Goal: Communication & Community: Answer question/provide support

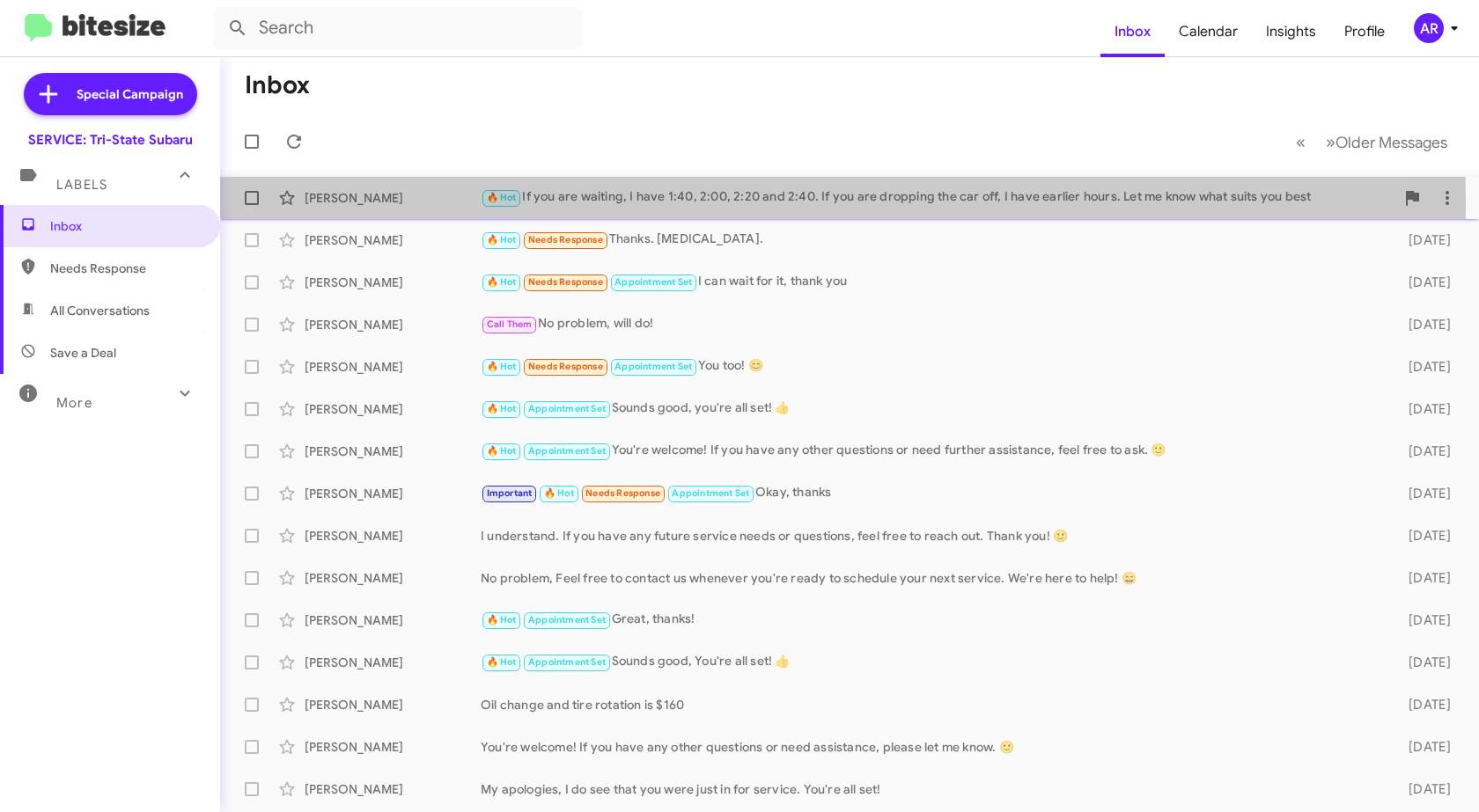
click at [431, 203] on div "[PERSON_NAME]" at bounding box center [392, 197] width 176 height 17
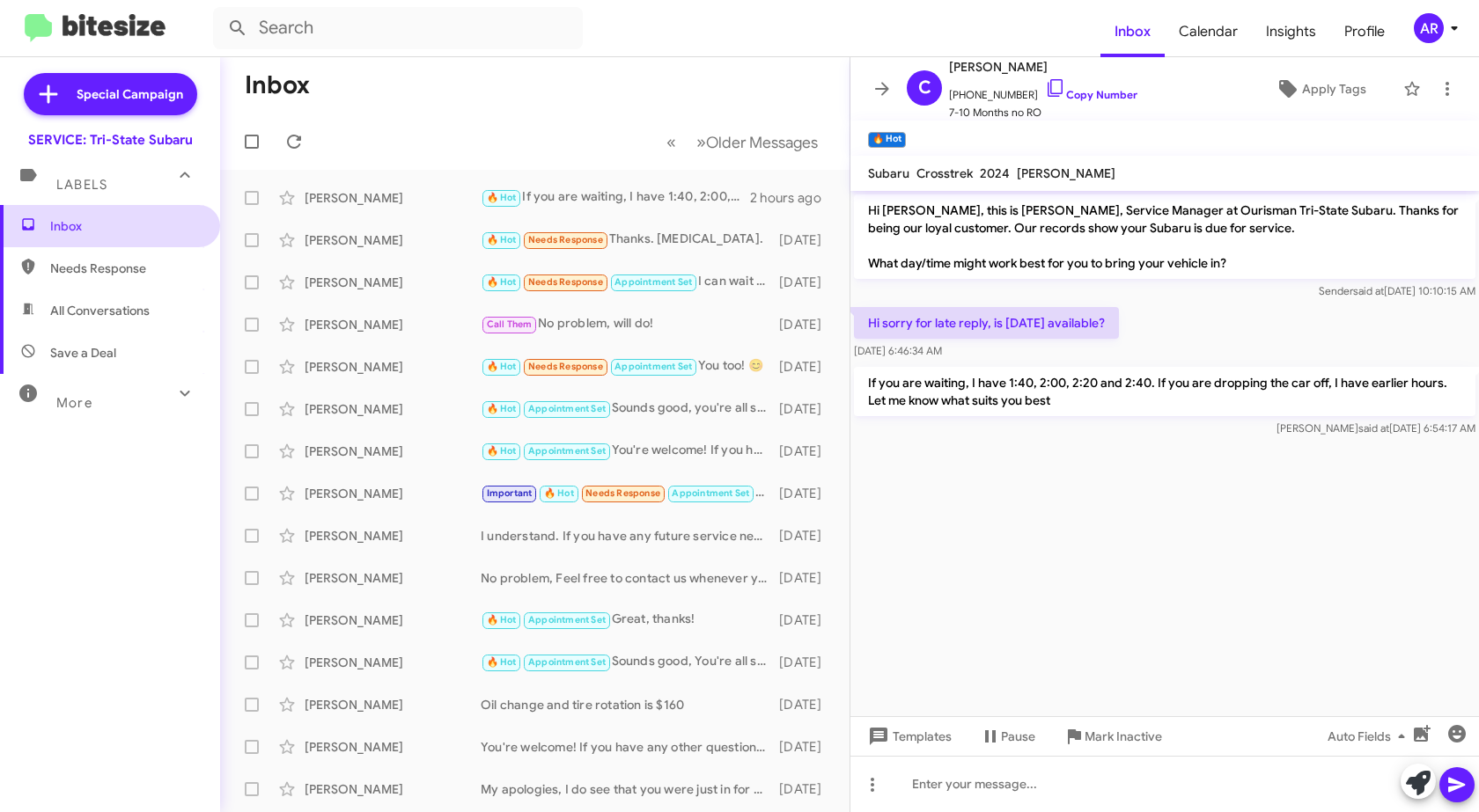
click at [108, 229] on span "Inbox" at bounding box center [126, 226] width 150 height 17
